Goal: Task Accomplishment & Management: Manage account settings

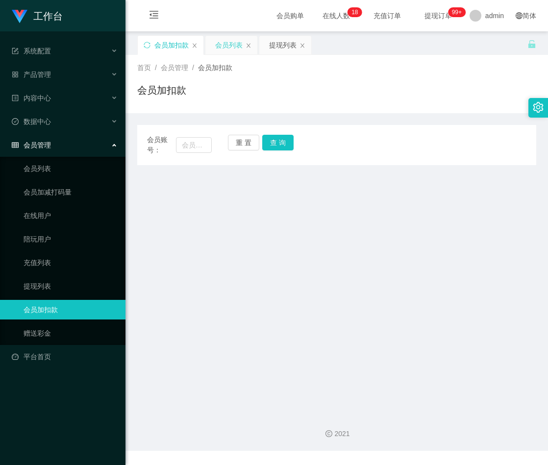
click at [231, 44] on div "会员列表" at bounding box center [228, 45] width 27 height 19
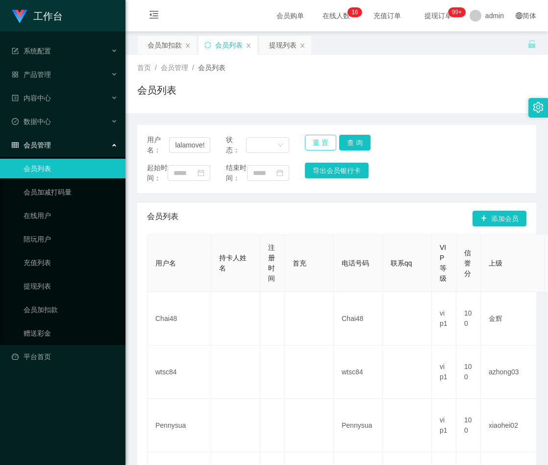
click at [311, 139] on button "重 置" at bounding box center [320, 143] width 31 height 16
click at [276, 45] on div "提现列表" at bounding box center [282, 45] width 27 height 19
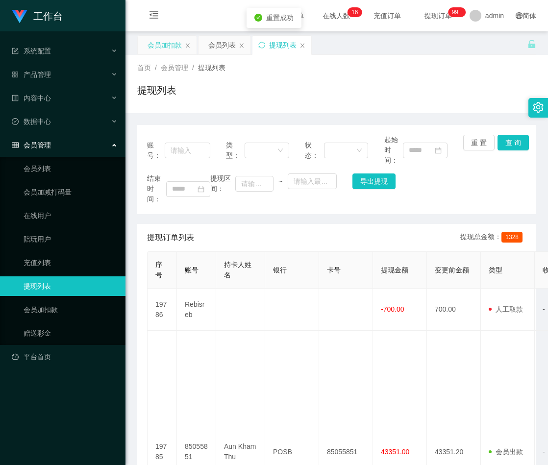
click at [169, 47] on div "会员加扣款" at bounding box center [165, 45] width 34 height 19
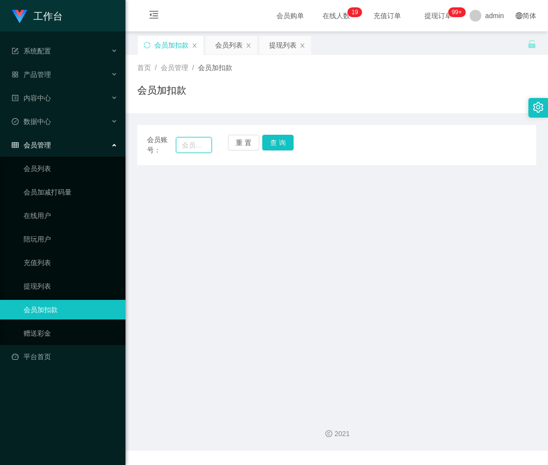
click at [188, 146] on input "text" at bounding box center [194, 145] width 36 height 16
paste input "loo"
type input "loo"
click at [274, 141] on button "查 询" at bounding box center [277, 143] width 31 height 16
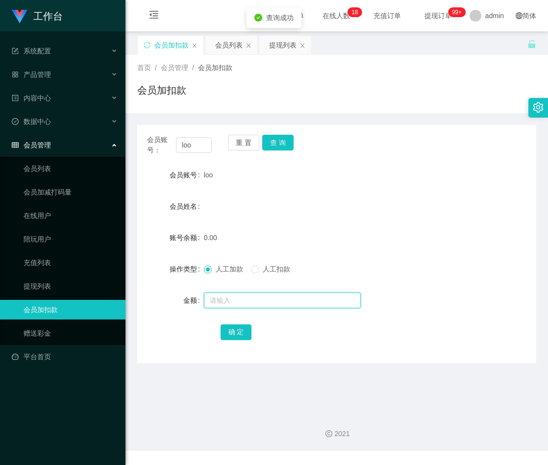
click at [243, 306] on input "text" at bounding box center [282, 301] width 157 height 16
type input "30"
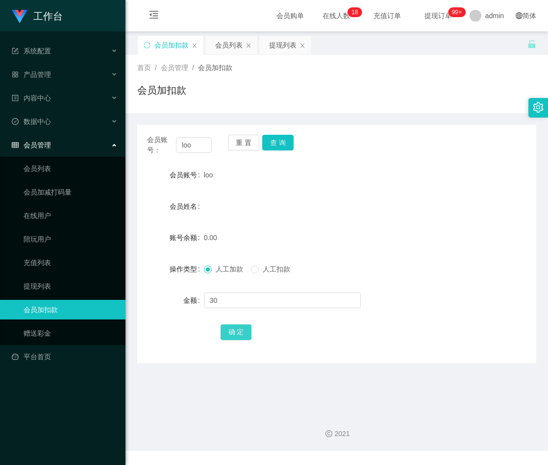
click at [238, 335] on button "确 定" at bounding box center [236, 333] width 31 height 16
click at [239, 139] on button "重 置" at bounding box center [243, 143] width 31 height 16
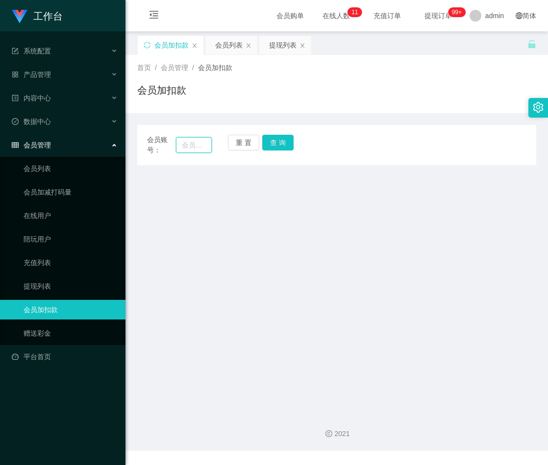
drag, startPoint x: 187, startPoint y: 140, endPoint x: 220, endPoint y: 143, distance: 33.5
click at [187, 141] on input "text" at bounding box center [194, 145] width 36 height 16
paste input "qq123"
type input "qq123"
drag, startPoint x: 278, startPoint y: 143, endPoint x: 322, endPoint y: 167, distance: 50.3
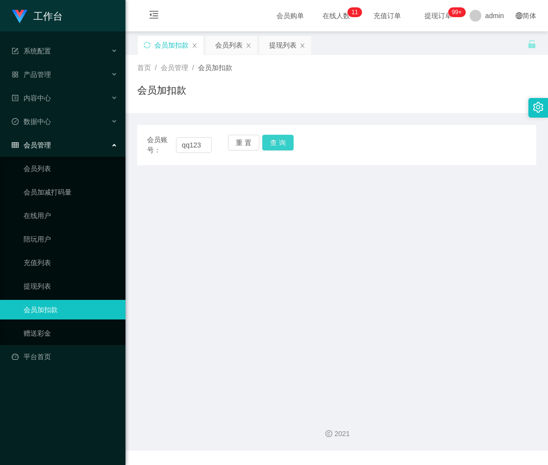
click at [278, 143] on button "查 询" at bounding box center [277, 143] width 31 height 16
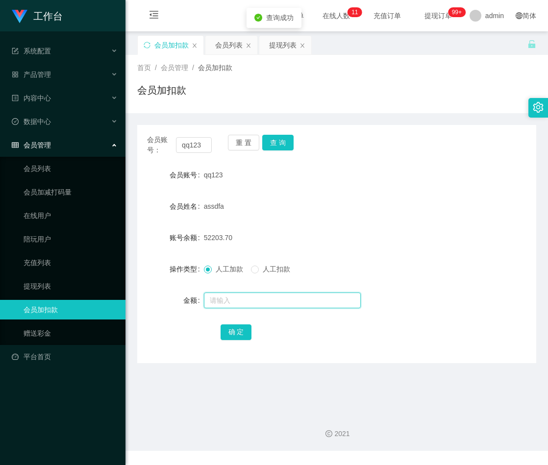
click at [242, 298] on input "text" at bounding box center [282, 301] width 157 height 16
type input "200"
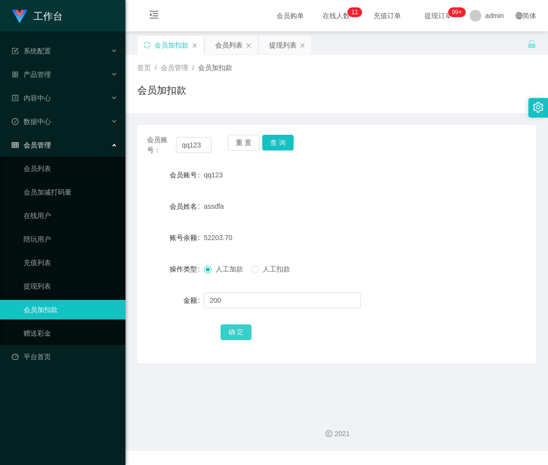
click at [238, 331] on button "确 定" at bounding box center [236, 333] width 31 height 16
click at [240, 142] on button "重 置" at bounding box center [243, 143] width 31 height 16
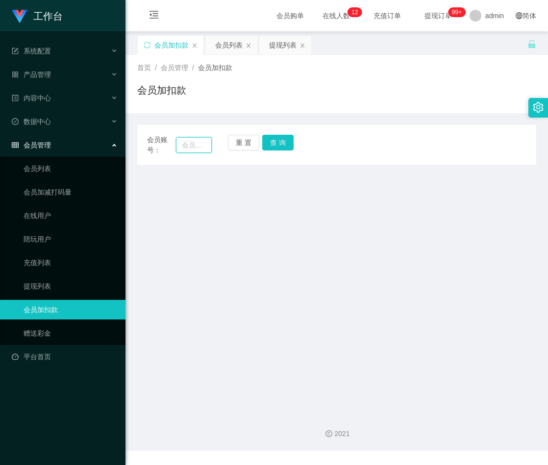
click at [200, 144] on input "text" at bounding box center [194, 145] width 36 height 16
paste input "Po6928"
type input "Po6928"
drag, startPoint x: 275, startPoint y: 144, endPoint x: 322, endPoint y: 172, distance: 54.8
click at [276, 145] on button "查 询" at bounding box center [277, 143] width 31 height 16
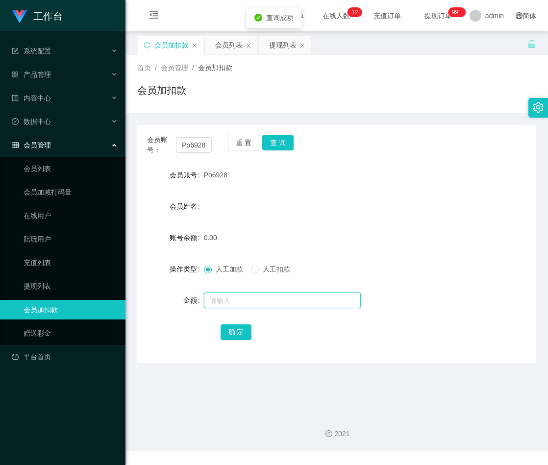
click at [229, 300] on input "text" at bounding box center [282, 301] width 157 height 16
type input "100"
click at [239, 331] on button "确 定" at bounding box center [236, 333] width 31 height 16
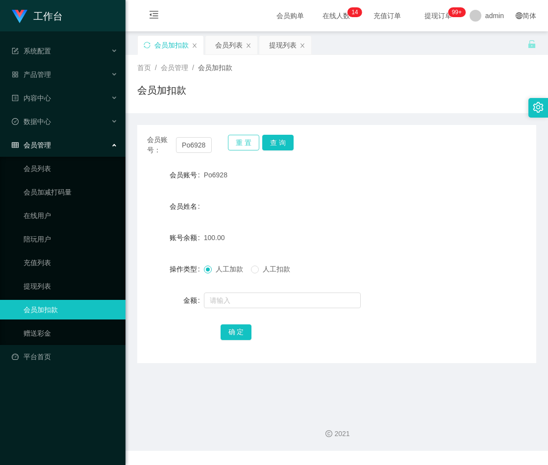
click at [241, 143] on button "重 置" at bounding box center [243, 143] width 31 height 16
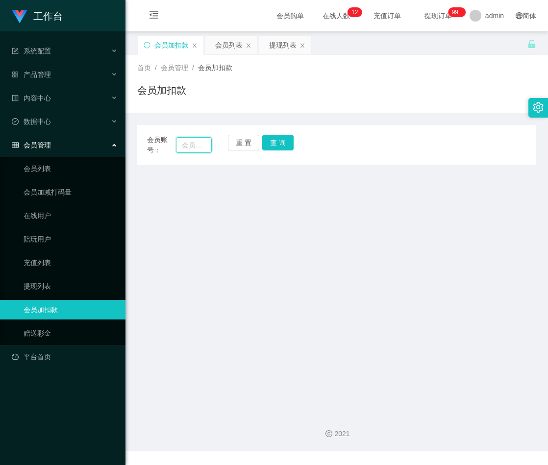
drag, startPoint x: 189, startPoint y: 146, endPoint x: 221, endPoint y: 145, distance: 31.9
click at [189, 146] on input "text" at bounding box center [194, 145] width 36 height 16
paste input "Soon1122"
type input "Soon1122"
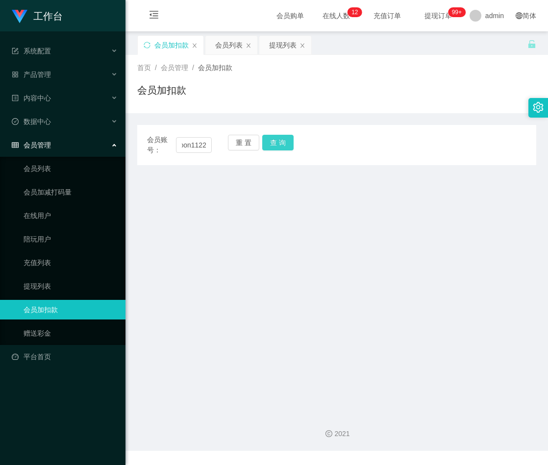
drag, startPoint x: 269, startPoint y: 143, endPoint x: 307, endPoint y: 160, distance: 40.8
click at [270, 143] on button "查 询" at bounding box center [277, 143] width 31 height 16
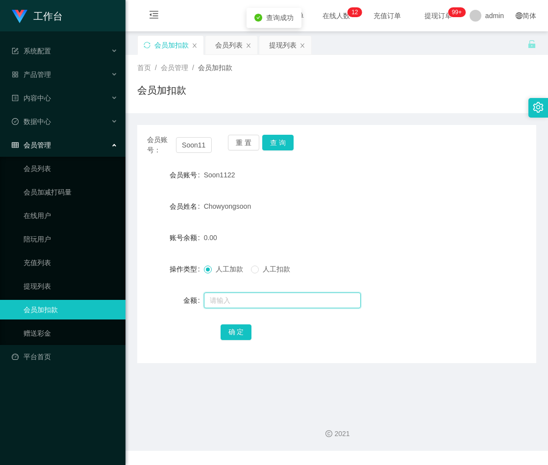
click at [238, 299] on input "text" at bounding box center [282, 301] width 157 height 16
type input "100"
click at [240, 333] on button "确 定" at bounding box center [236, 333] width 31 height 16
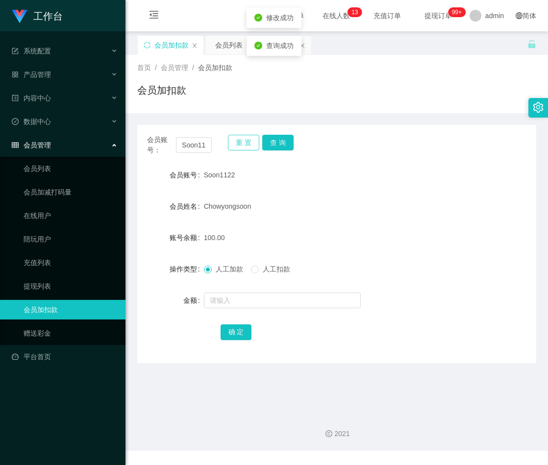
click at [245, 143] on button "重 置" at bounding box center [243, 143] width 31 height 16
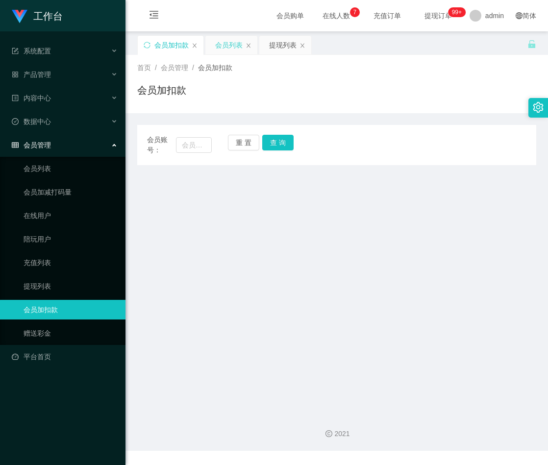
click at [225, 47] on div "会员列表" at bounding box center [228, 45] width 27 height 19
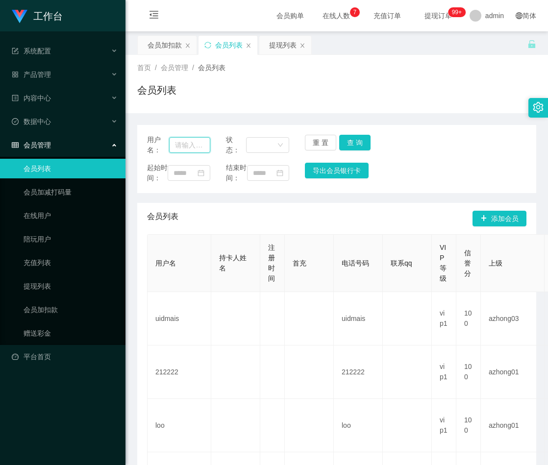
click at [190, 142] on input "text" at bounding box center [189, 145] width 41 height 16
paste input "weiru"
type input "weiru"
click at [354, 143] on button "查 询" at bounding box center [354, 143] width 31 height 16
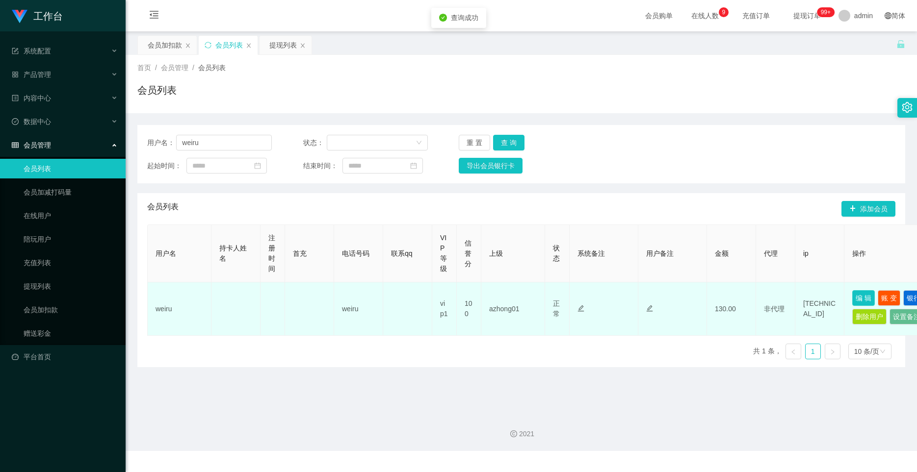
click at [548, 300] on button "编 辑" at bounding box center [863, 298] width 23 height 16
type input "weiru"
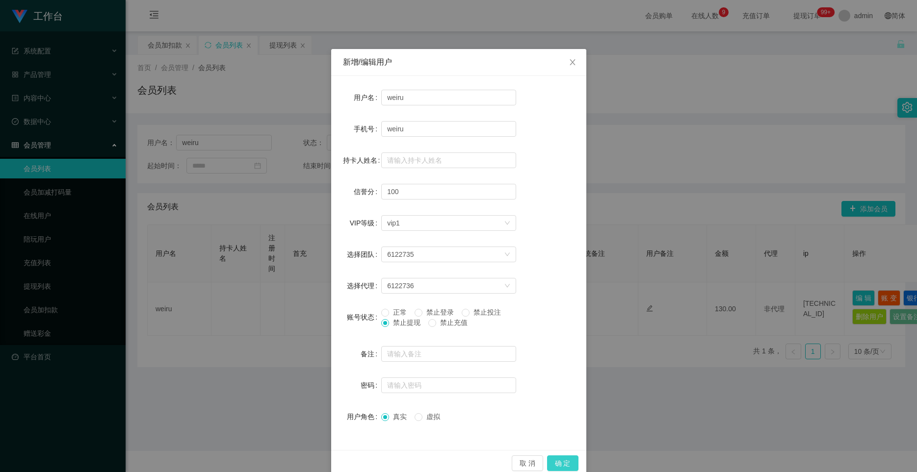
click at [548, 462] on button "确 定" at bounding box center [562, 464] width 31 height 16
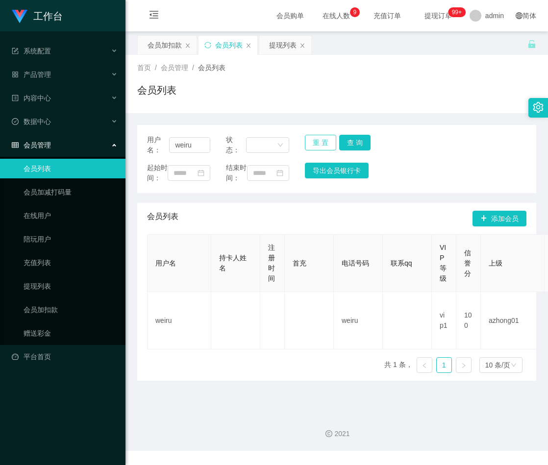
click at [313, 141] on button "重 置" at bounding box center [320, 143] width 31 height 16
